Goal: Transaction & Acquisition: Register for event/course

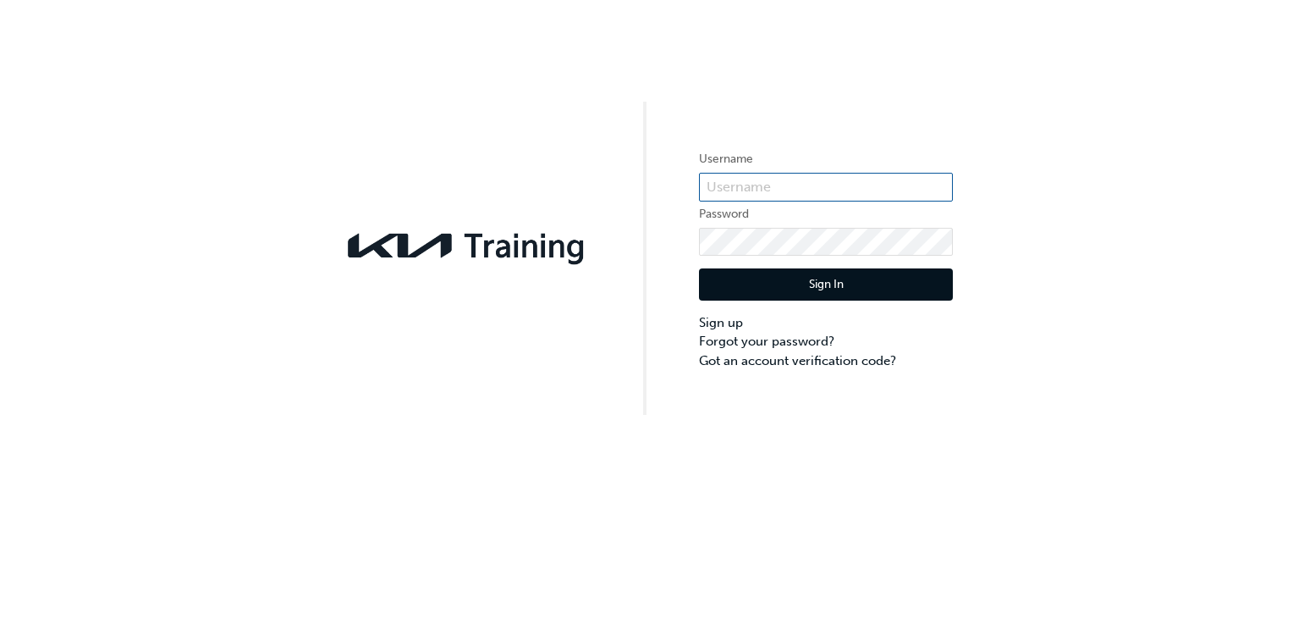
type input "Kane.Chapman1"
click at [835, 284] on button "Sign In" at bounding box center [826, 284] width 254 height 32
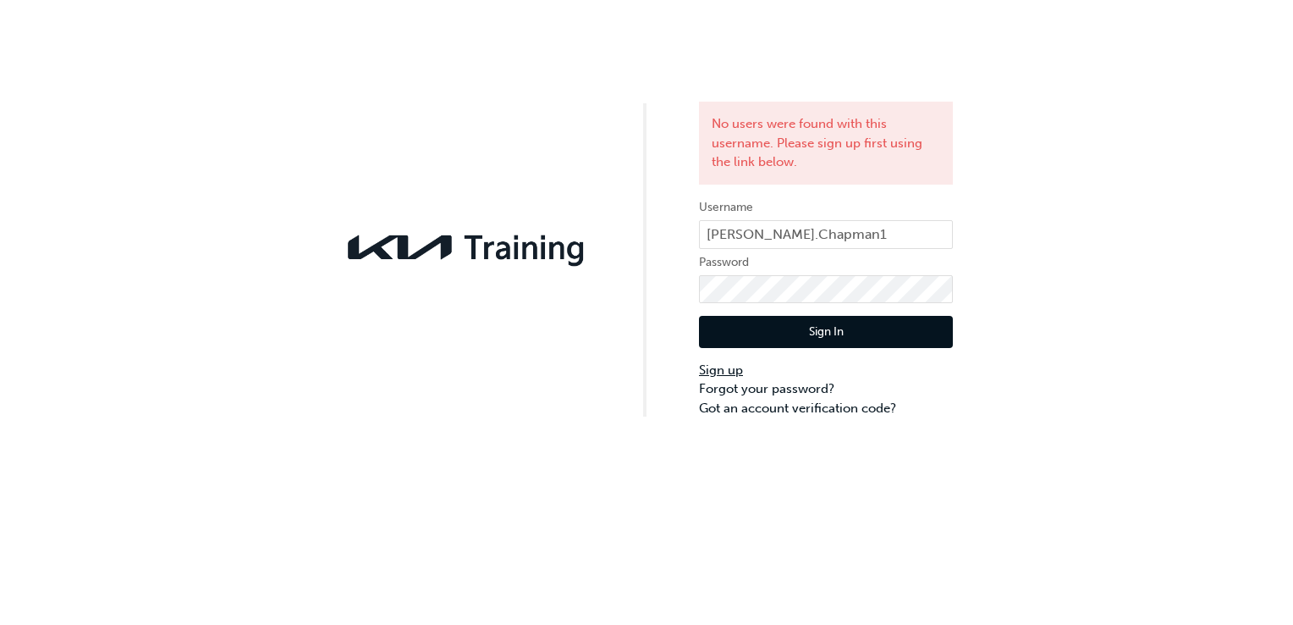
click at [727, 373] on link "Sign up" at bounding box center [826, 370] width 254 height 19
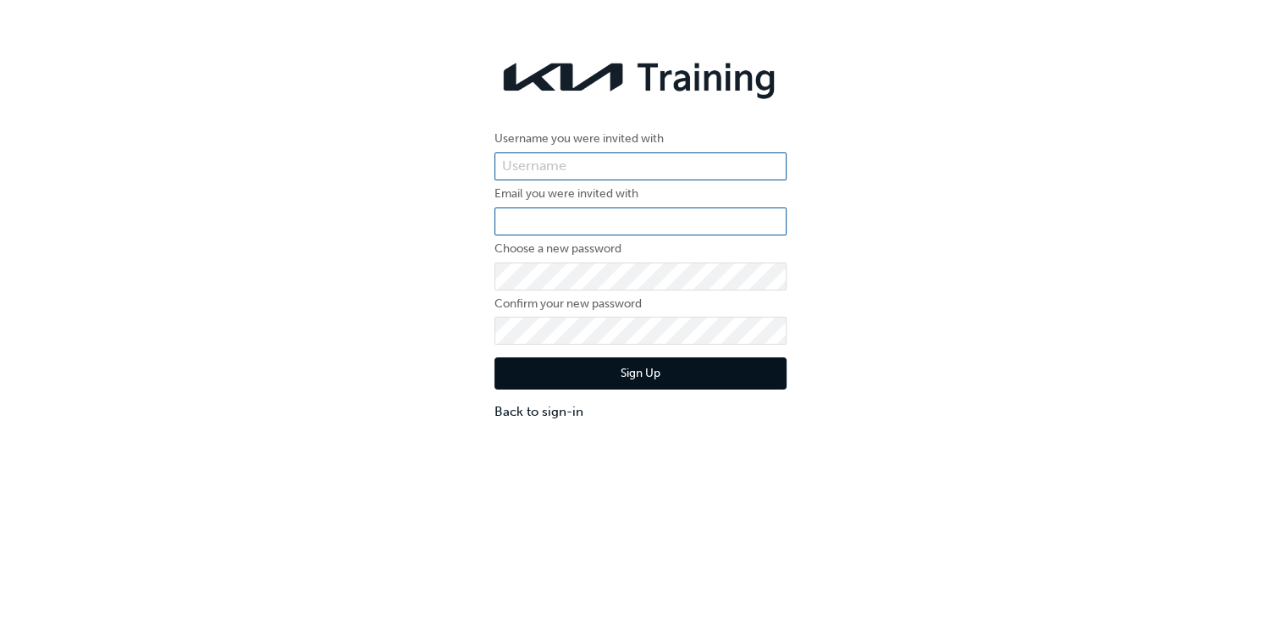
type input "Kane.Chapman1"
click at [597, 221] on input "email" at bounding box center [640, 221] width 292 height 29
type input "[PERSON_NAME][EMAIL_ADDRESS][PERSON_NAME][DOMAIN_NAME]"
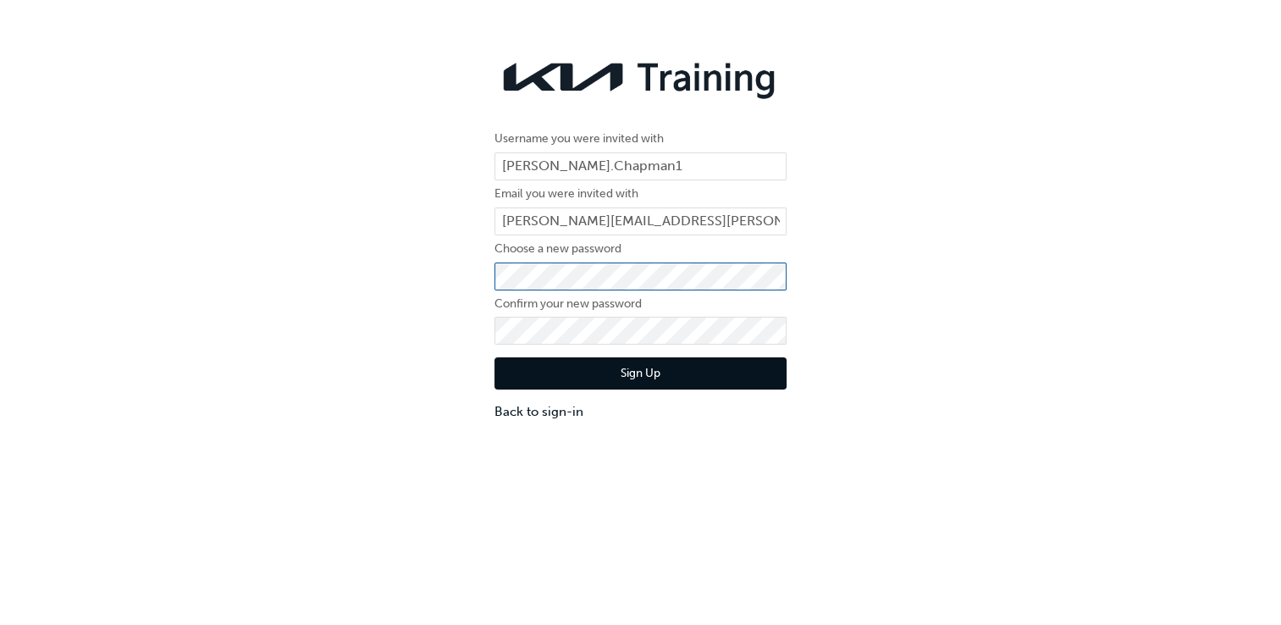
click at [450, 273] on div "Username you were invited with Kane.Chapman1 Email you were invited with kane.c…" at bounding box center [640, 235] width 1281 height 395
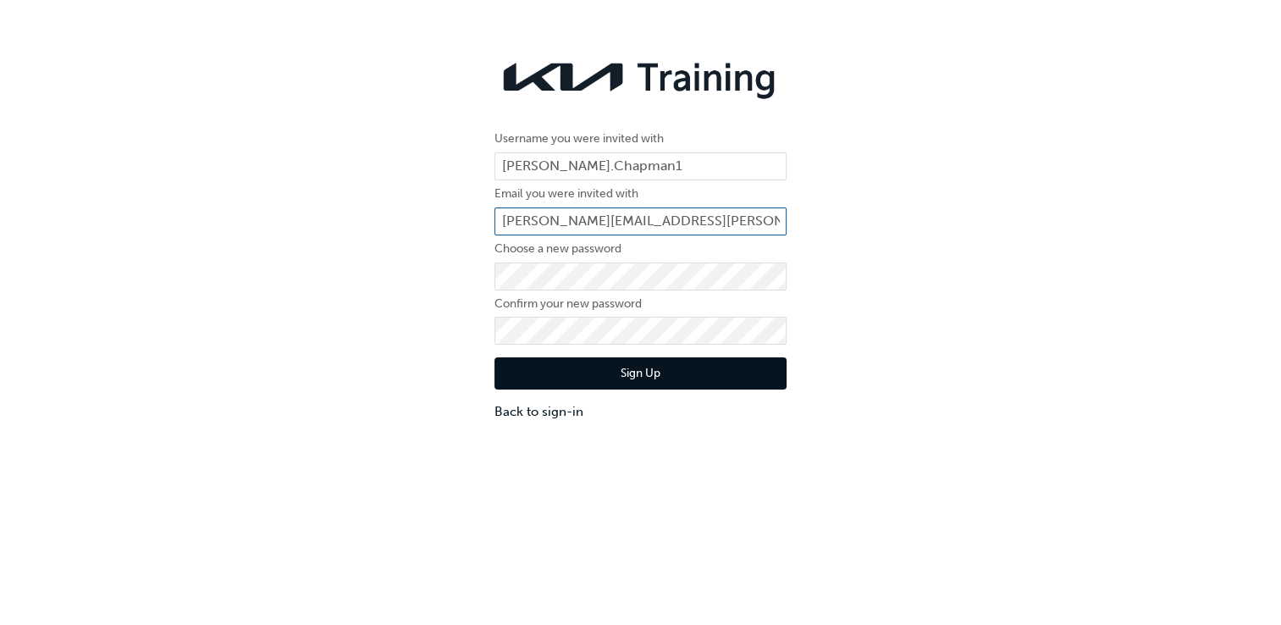
type input "Kane.Chapman1"
click at [641, 375] on button "Sign Up" at bounding box center [640, 373] width 292 height 32
click at [635, 210] on input "Kane.Chapman1" at bounding box center [640, 221] width 292 height 29
drag, startPoint x: 628, startPoint y: 212, endPoint x: 427, endPoint y: 204, distance: 201.7
click at [427, 204] on div "Username you were invited with Kane.Chapman1 Email you were invited with Kane.C…" at bounding box center [640, 235] width 1281 height 395
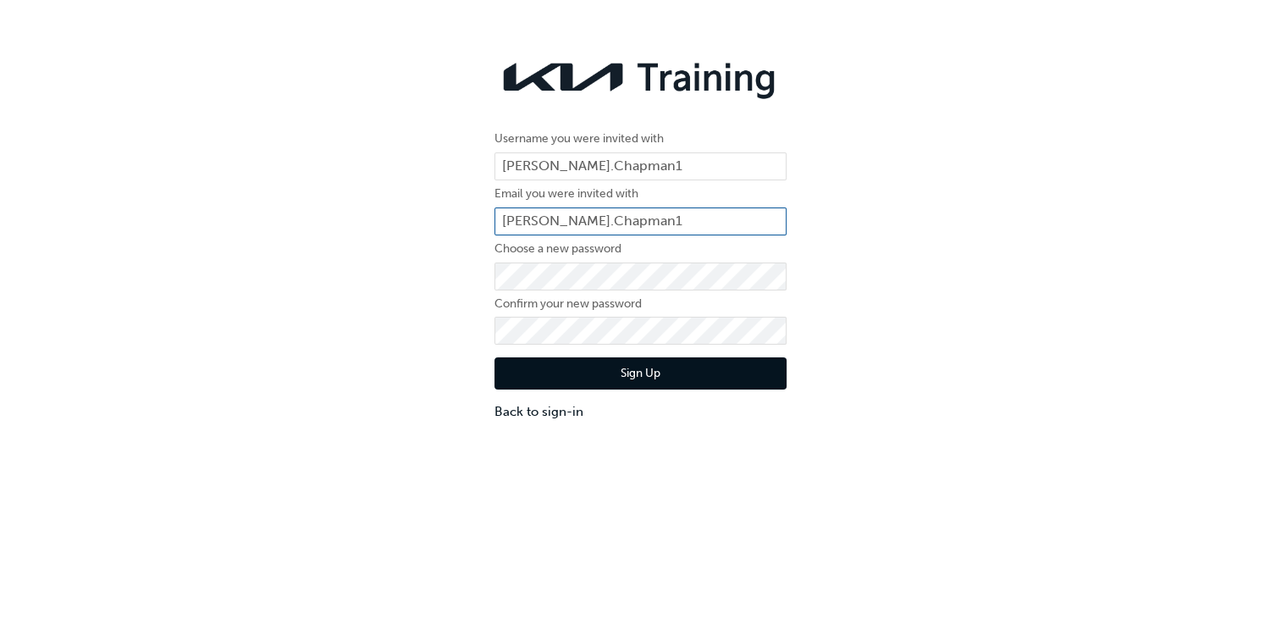
click at [620, 211] on input "Kane.Chapman1" at bounding box center [640, 221] width 292 height 29
click at [604, 205] on form "Username you were invited with Kane.Chapman1 Email you were invited with Choose…" at bounding box center [640, 275] width 292 height 292
drag, startPoint x: 604, startPoint y: 205, endPoint x: 541, endPoint y: 211, distance: 63.8
click at [541, 211] on input "email" at bounding box center [640, 221] width 292 height 29
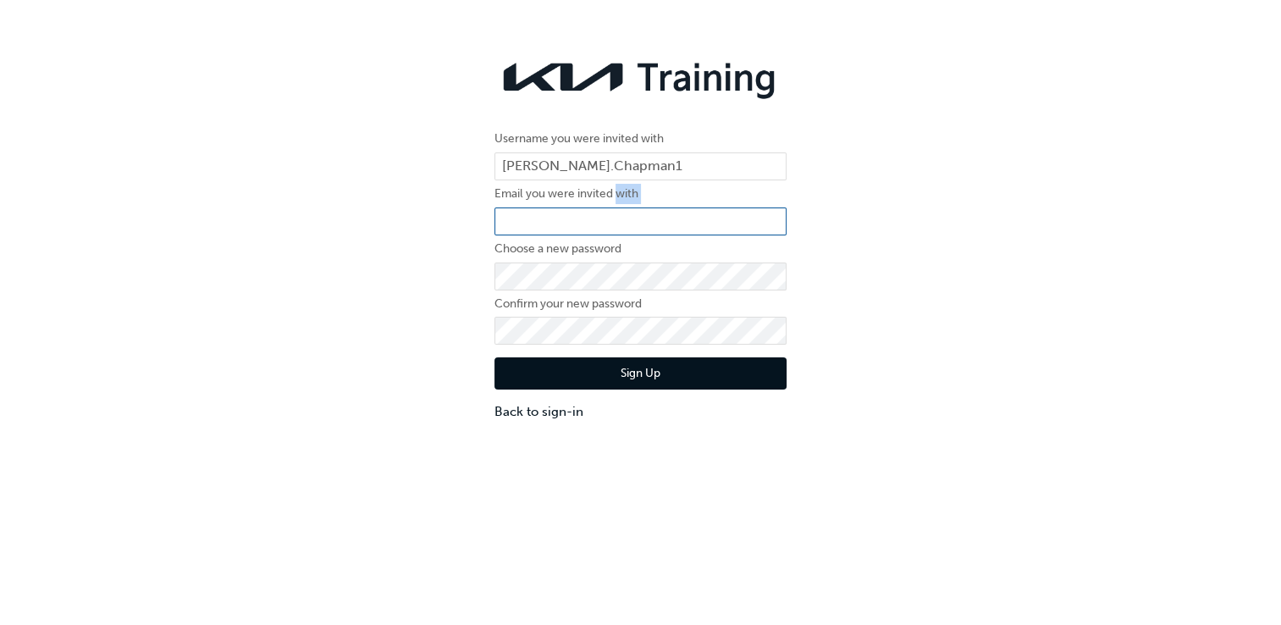
click at [541, 211] on input "email" at bounding box center [640, 221] width 292 height 29
type input "[PERSON_NAME][EMAIL_ADDRESS][PERSON_NAME][DOMAIN_NAME]"
drag, startPoint x: 1105, startPoint y: 406, endPoint x: 948, endPoint y: 357, distance: 164.1
click at [1102, 406] on div "Username you were invited with Kane.Chapman1 Email you were invited with kane.c…" at bounding box center [640, 235] width 1281 height 395
click at [652, 374] on button "Sign Up" at bounding box center [640, 373] width 292 height 32
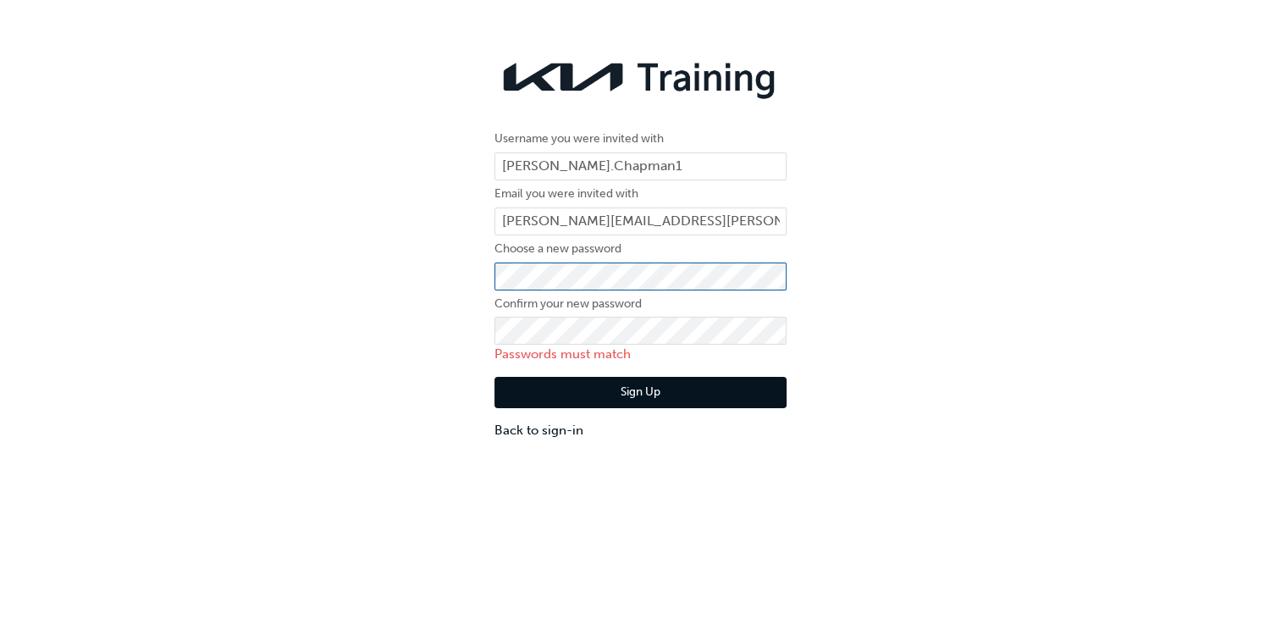
click at [401, 269] on div "Username you were invited with Kane.Chapman1 Email you were invited with kane.c…" at bounding box center [640, 245] width 1281 height 415
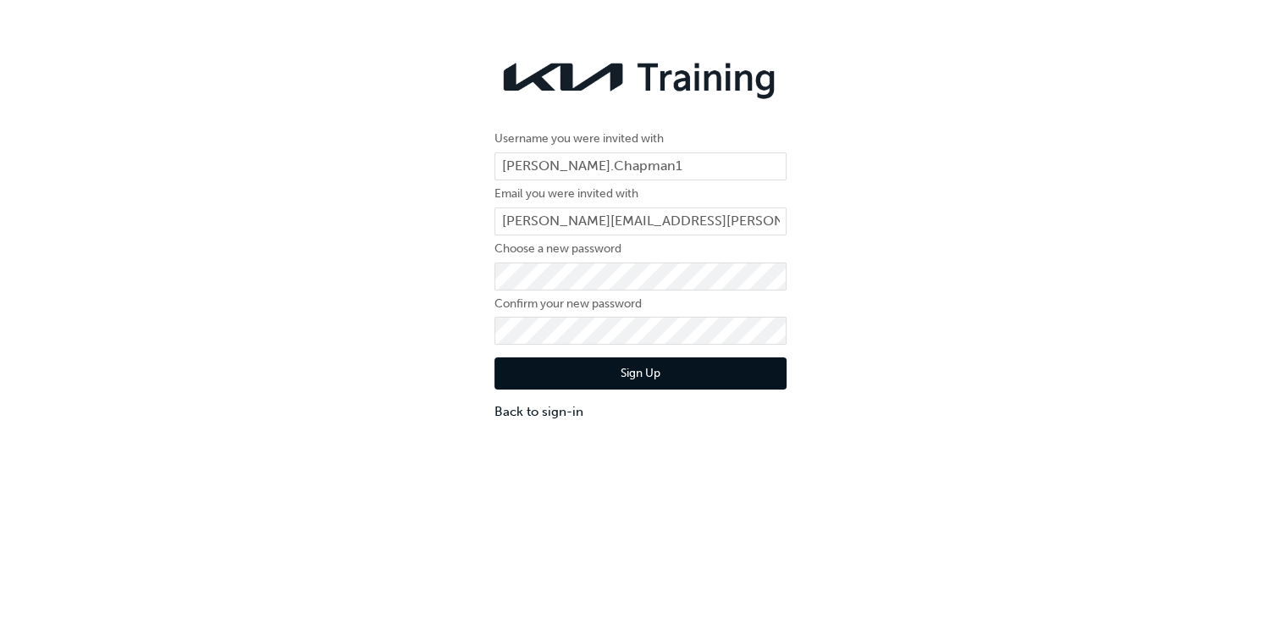
click at [962, 235] on div "Username you were invited with Kane.Chapman1 Email you were invited with kane.c…" at bounding box center [640, 235] width 1281 height 395
click at [638, 372] on button "Sign Up" at bounding box center [640, 373] width 292 height 32
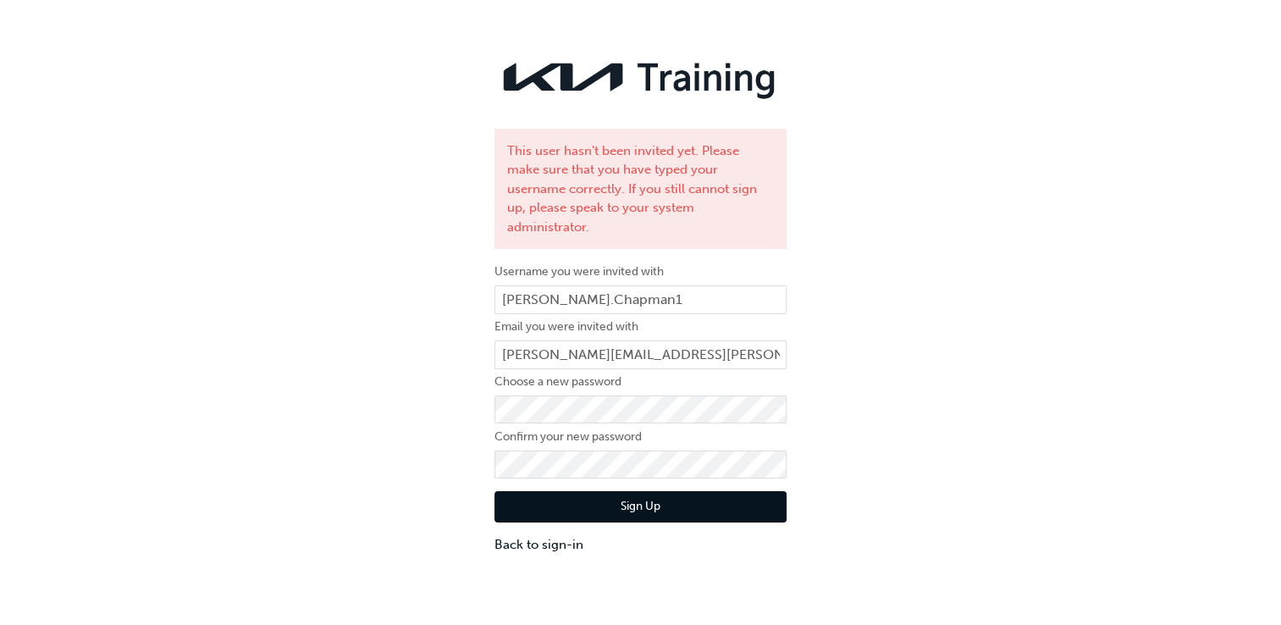
click at [1063, 298] on div "This user hasn't been invited yet. Please make sure that you have typed your us…" at bounding box center [640, 302] width 1281 height 529
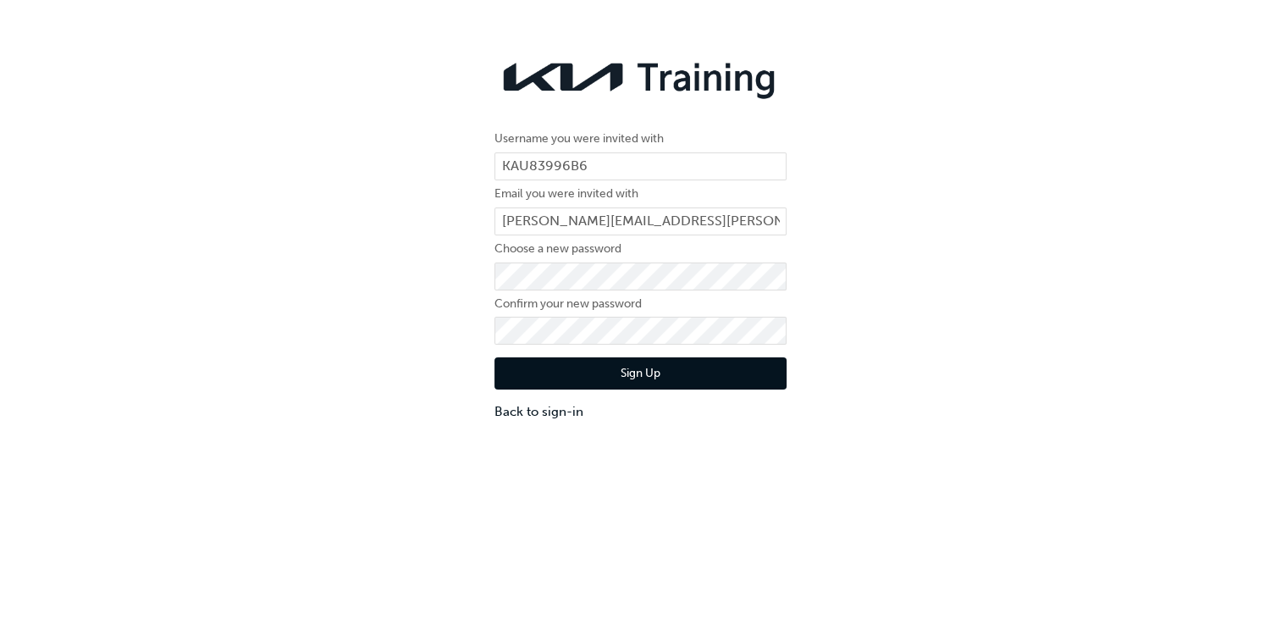
click at [356, 306] on div "Username you were invited with KAU83996B6 Email you were invited with [PERSON_N…" at bounding box center [640, 235] width 1281 height 395
click at [621, 359] on button "Sign Up" at bounding box center [640, 373] width 292 height 32
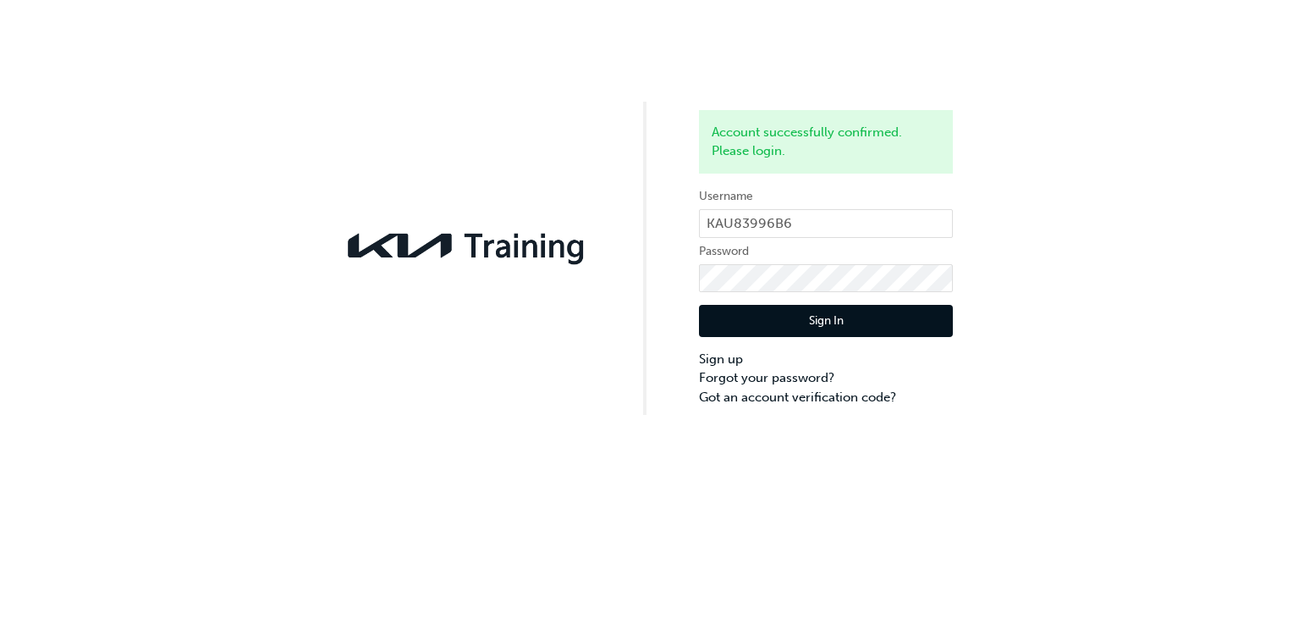
click at [821, 320] on button "Sign In" at bounding box center [826, 321] width 254 height 32
